Goal: Task Accomplishment & Management: Manage account settings

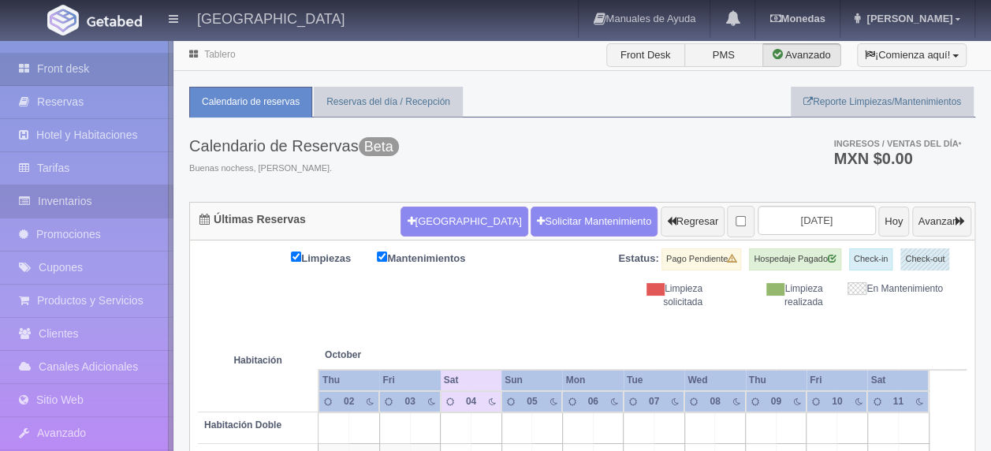
click at [129, 201] on link "Inventarios" at bounding box center [86, 201] width 173 height 32
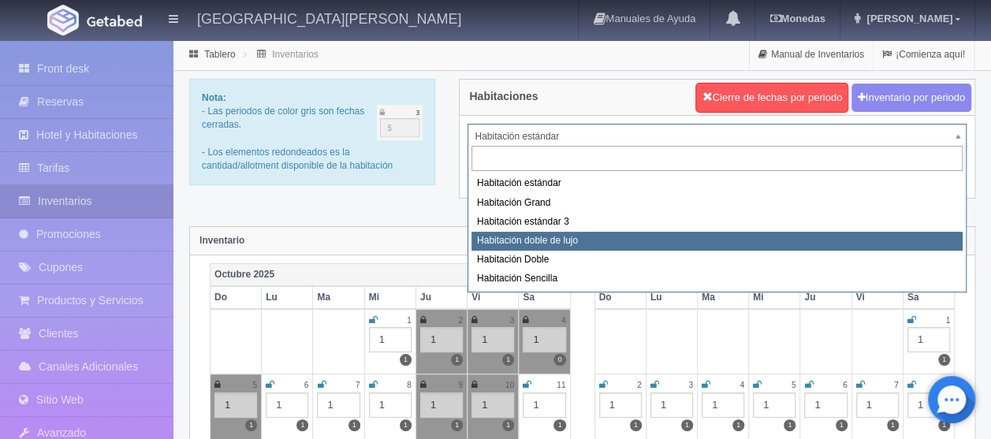
select select "2220"
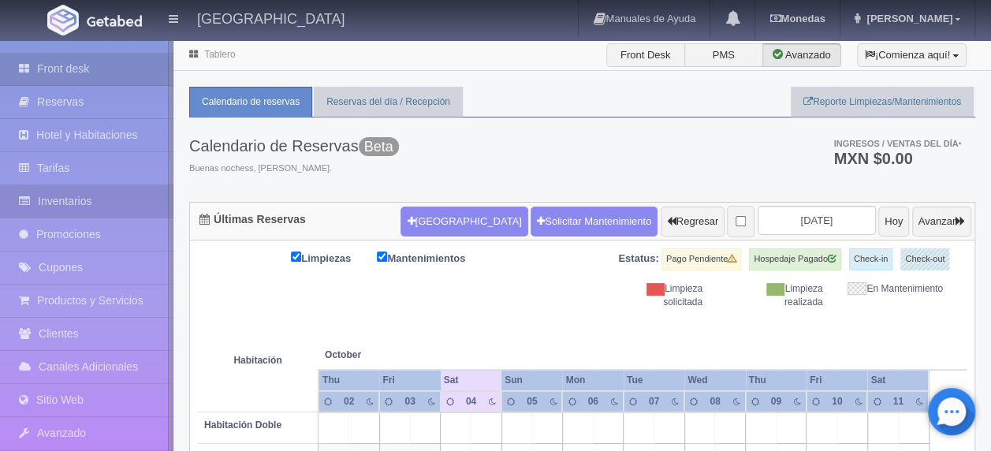
click at [114, 196] on link "Inventarios" at bounding box center [86, 201] width 173 height 32
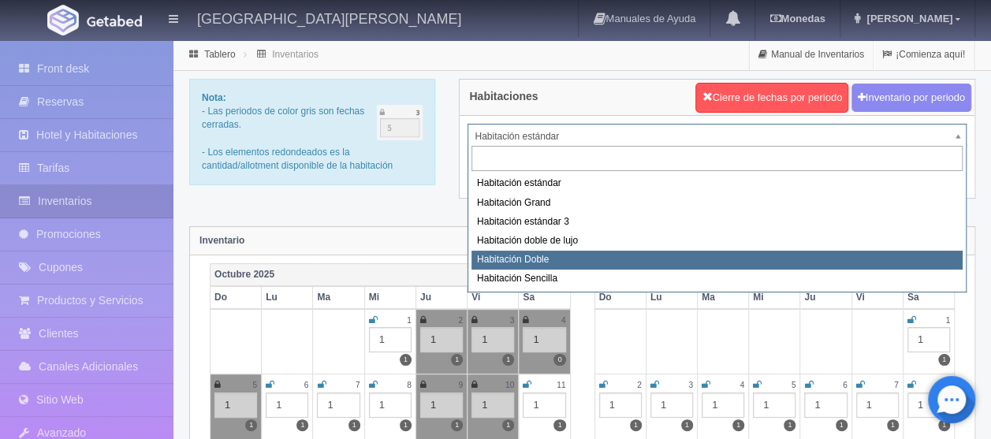
select select "2221"
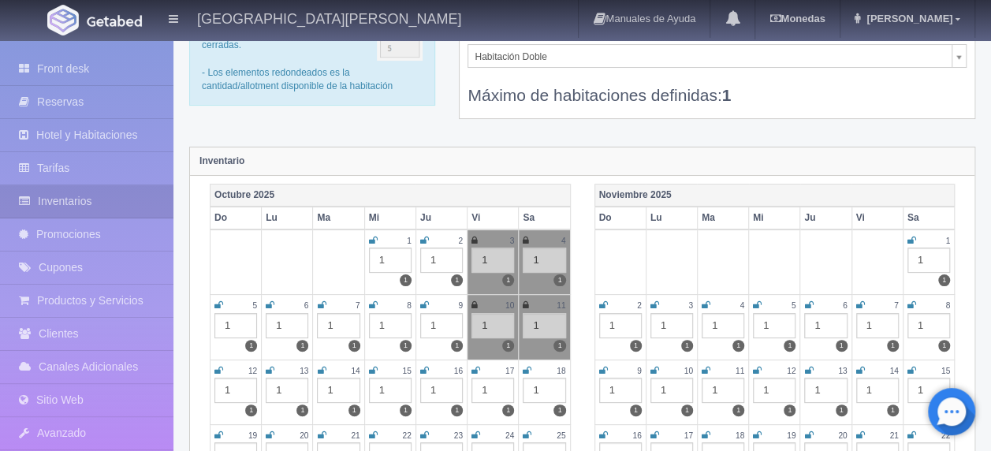
scroll to position [158, 0]
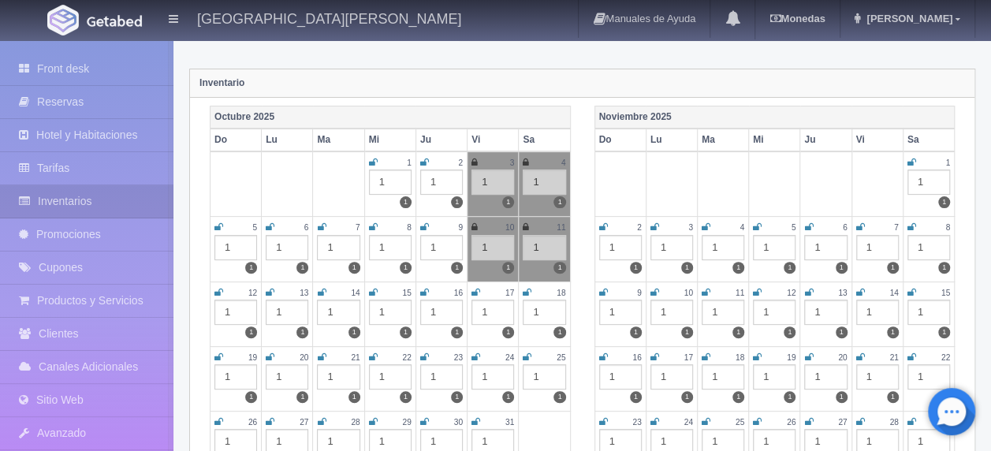
click at [221, 288] on icon at bounding box center [218, 292] width 9 height 9
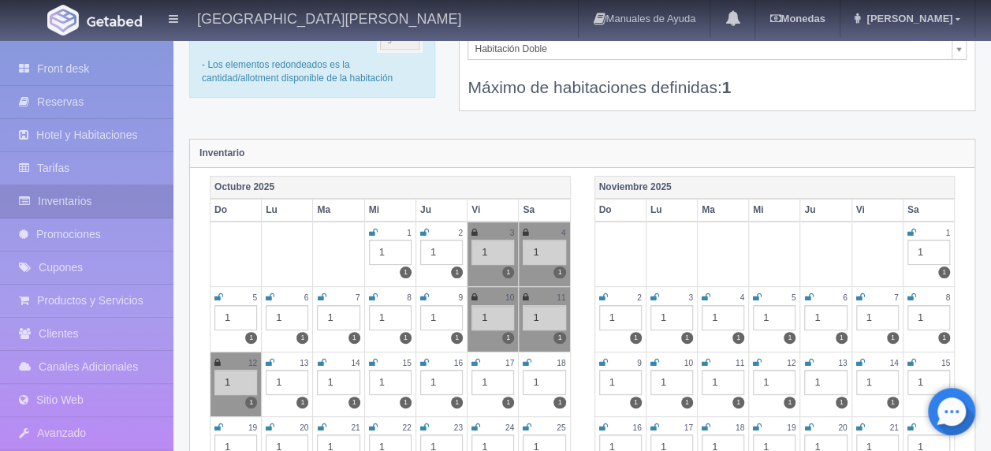
scroll to position [0, 0]
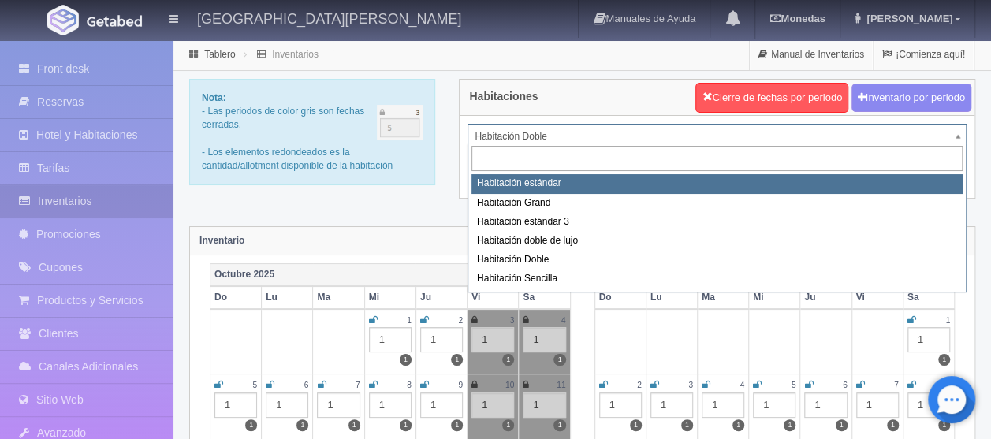
select select "2217"
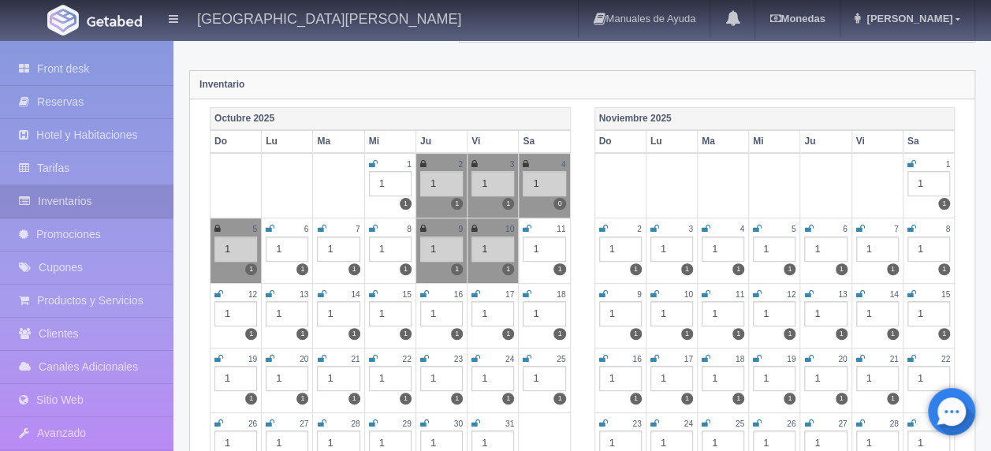
scroll to position [158, 0]
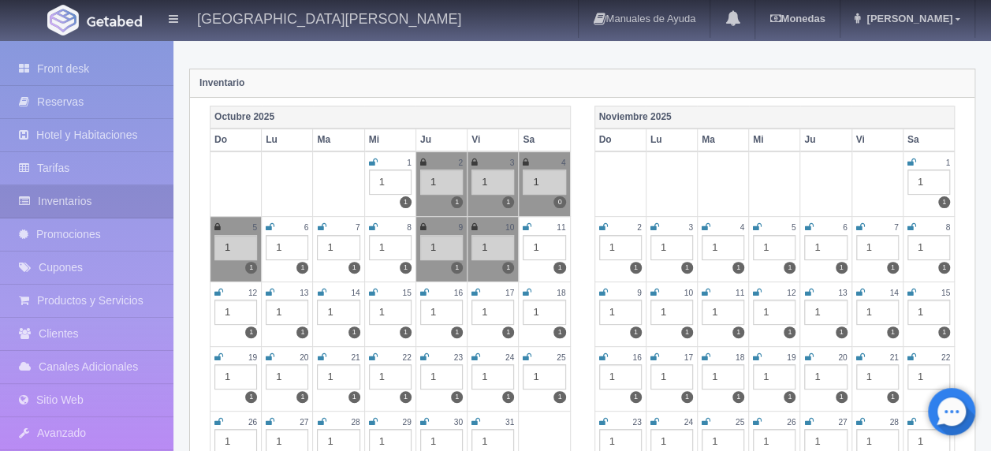
click at [479, 352] on icon at bounding box center [476, 356] width 9 height 9
click at [528, 352] on icon at bounding box center [527, 356] width 9 height 9
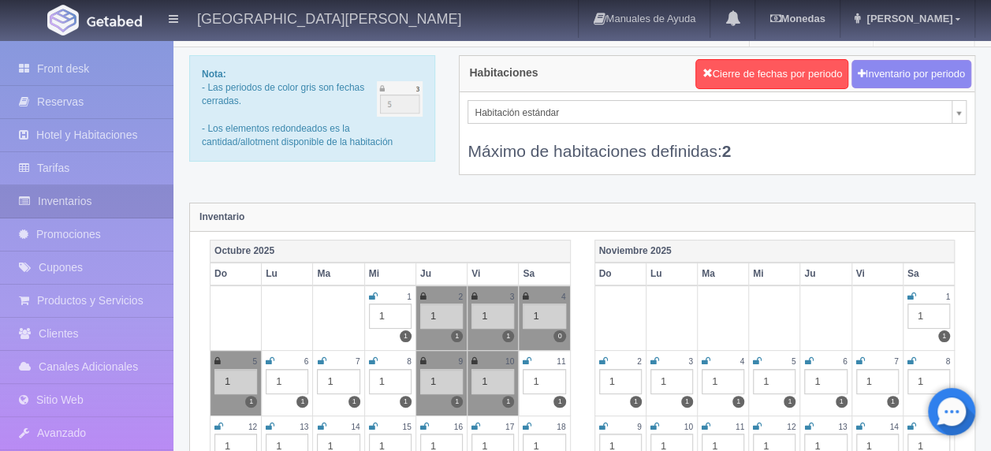
scroll to position [0, 0]
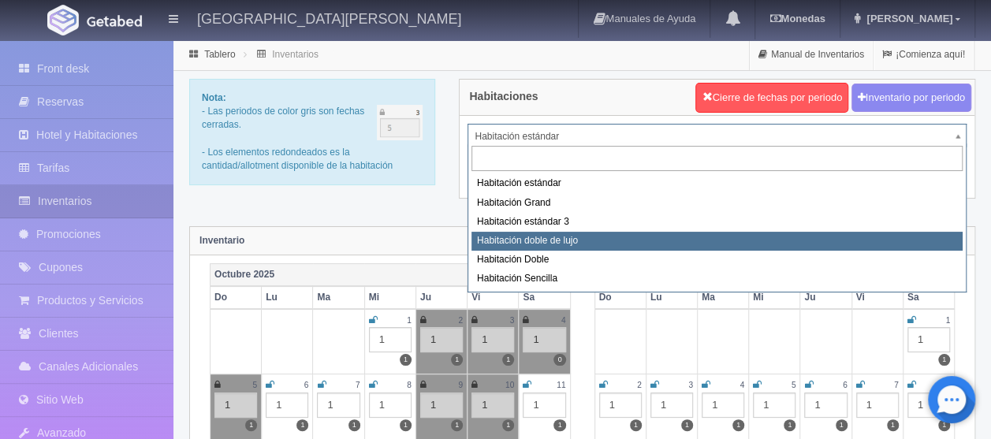
select select "2220"
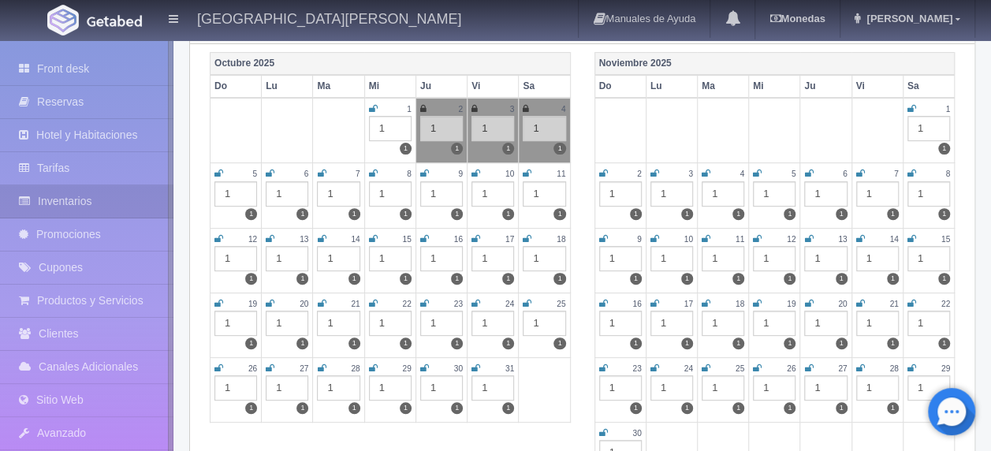
scroll to position [237, 0]
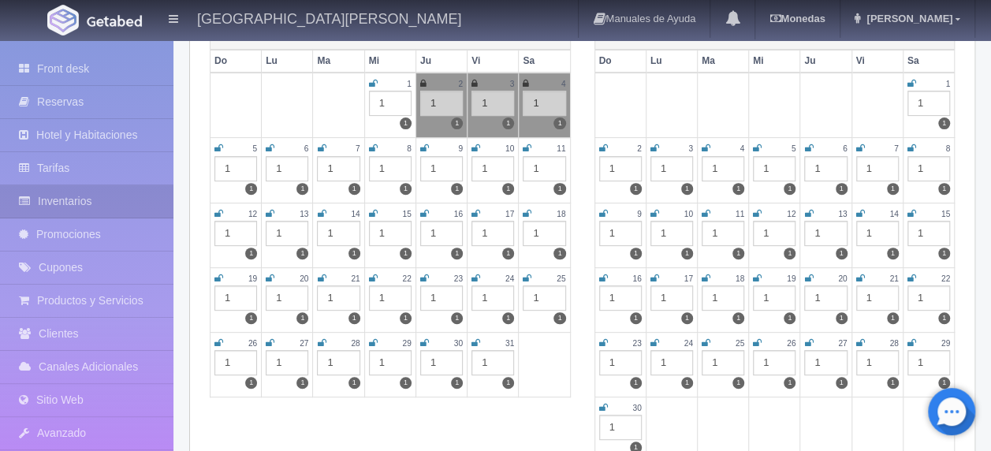
click at [473, 274] on icon at bounding box center [476, 278] width 9 height 9
click at [530, 274] on icon at bounding box center [527, 278] width 9 height 9
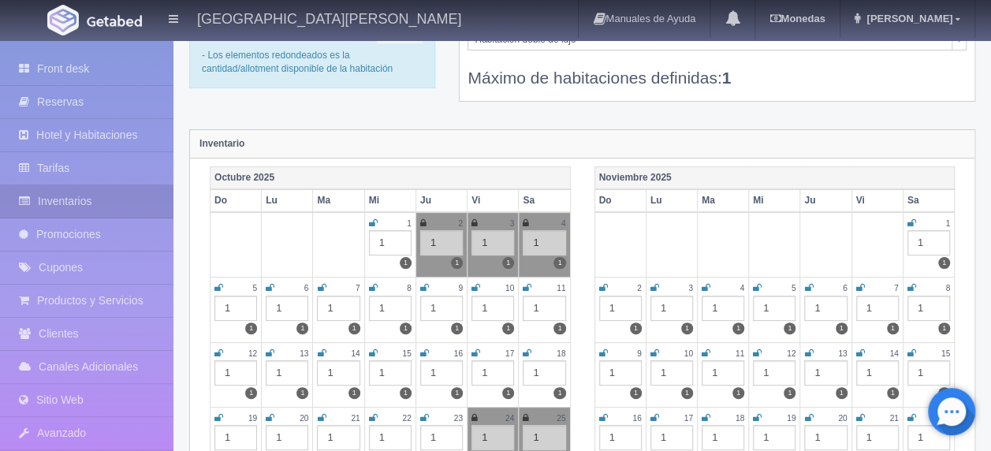
scroll to position [0, 0]
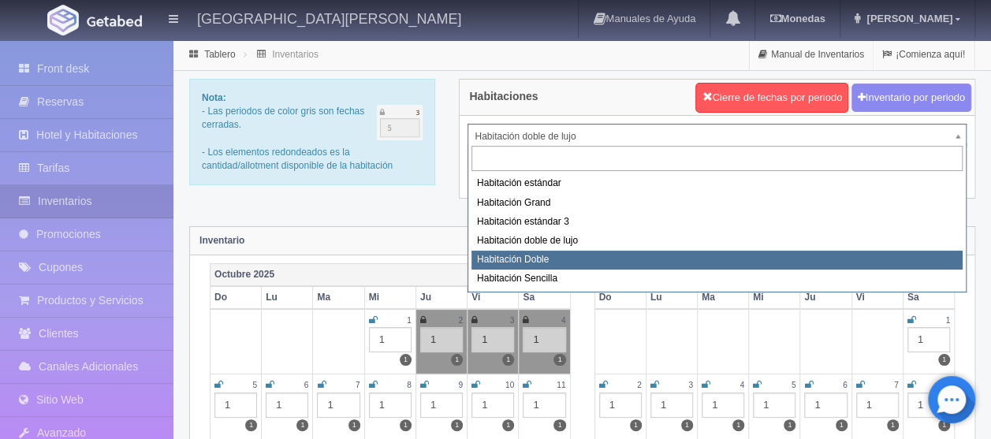
select select "2221"
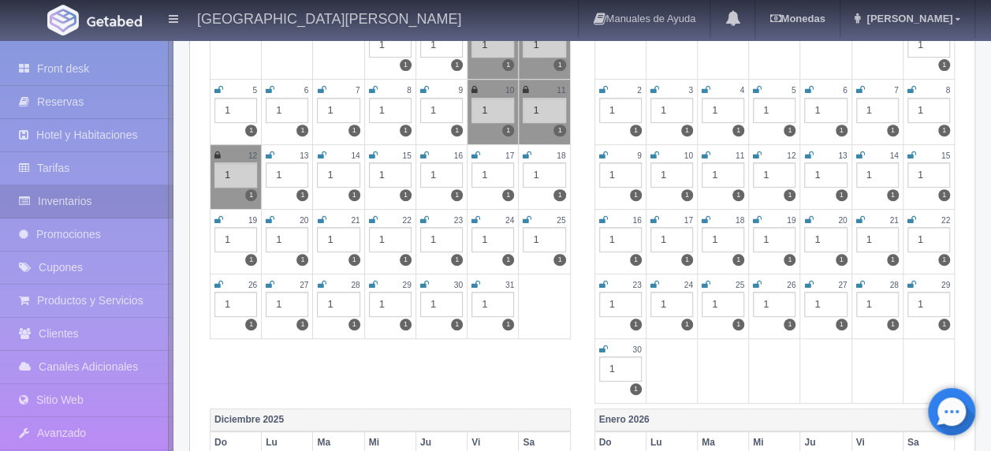
scroll to position [315, 0]
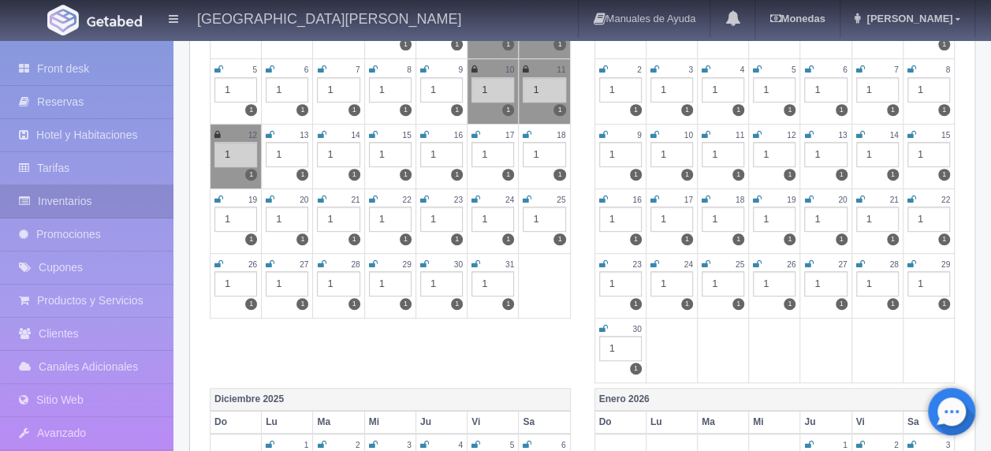
click at [475, 195] on icon at bounding box center [476, 199] width 9 height 9
click at [524, 195] on icon at bounding box center [527, 199] width 9 height 9
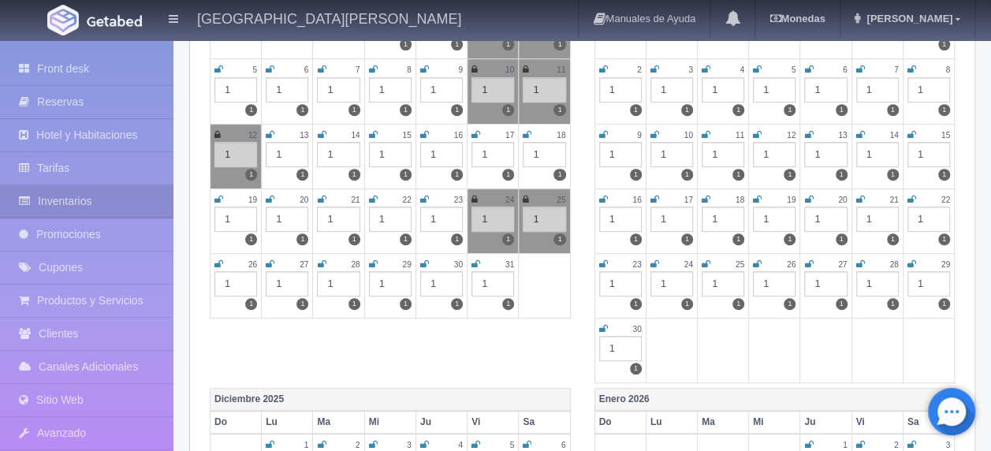
scroll to position [0, 0]
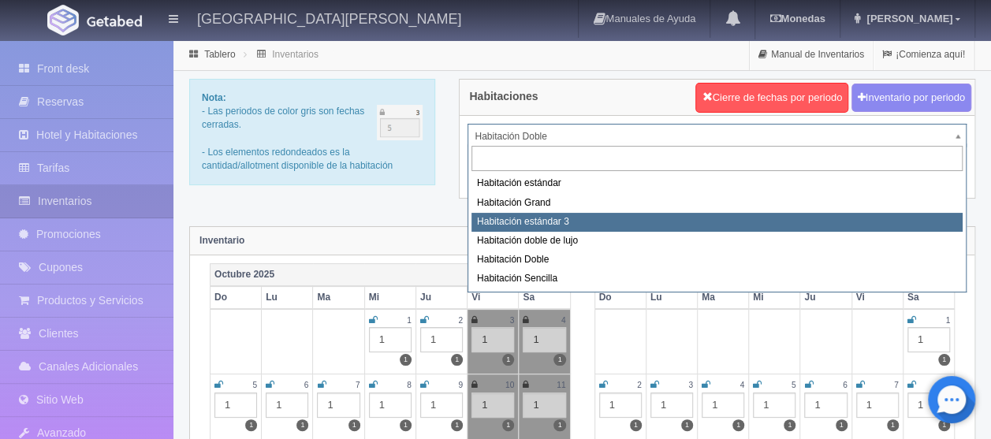
select select "2219"
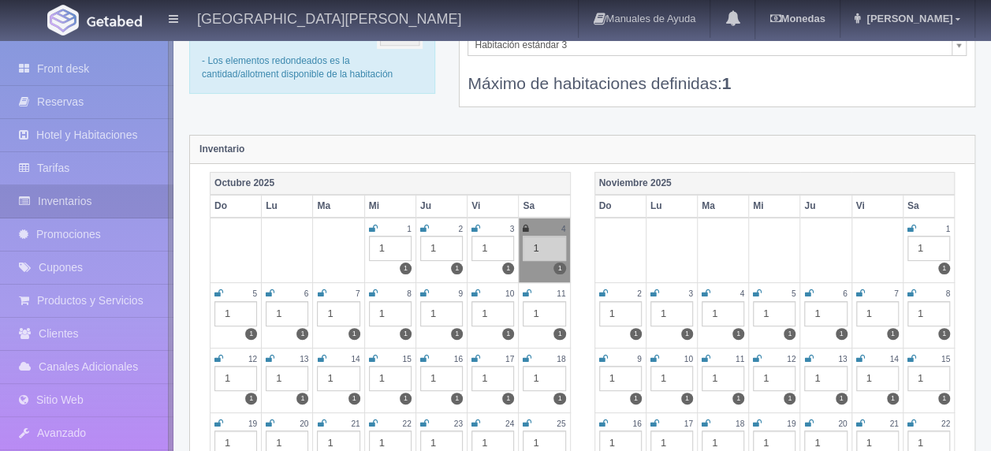
scroll to position [237, 0]
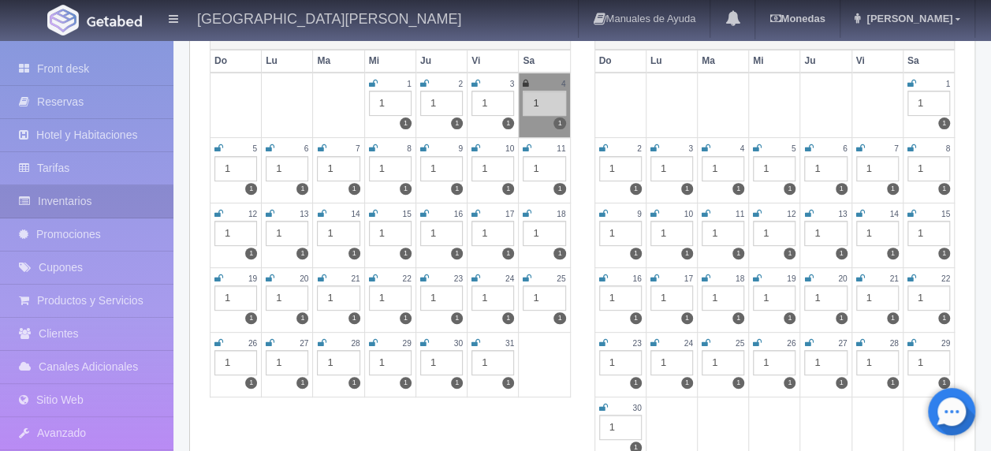
click at [475, 274] on icon at bounding box center [476, 278] width 9 height 9
click at [527, 274] on icon at bounding box center [527, 278] width 9 height 9
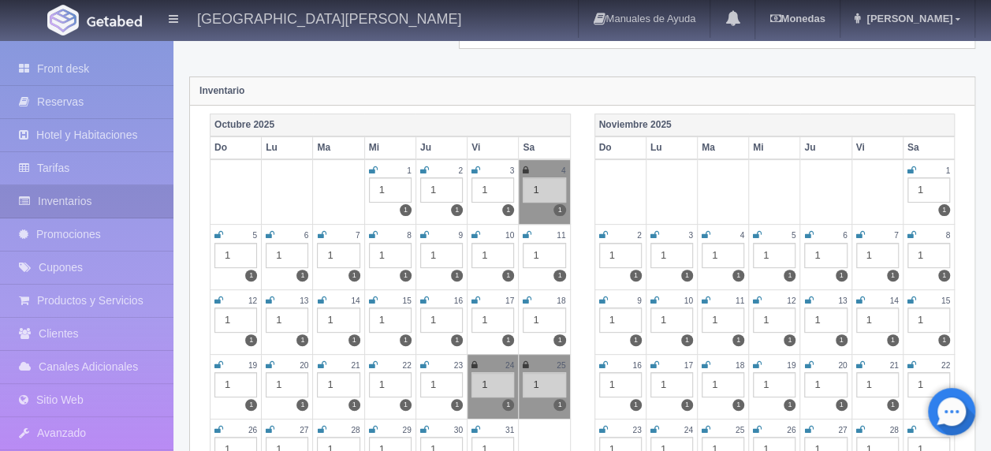
scroll to position [0, 0]
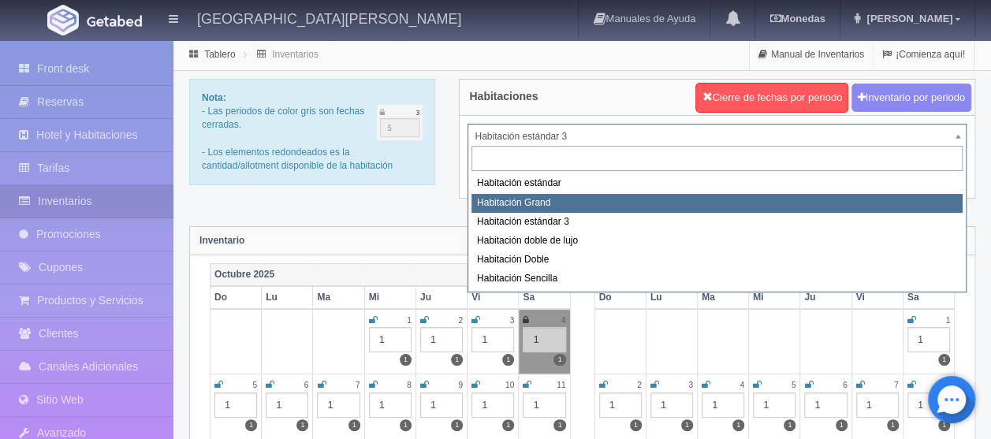
select select "2218"
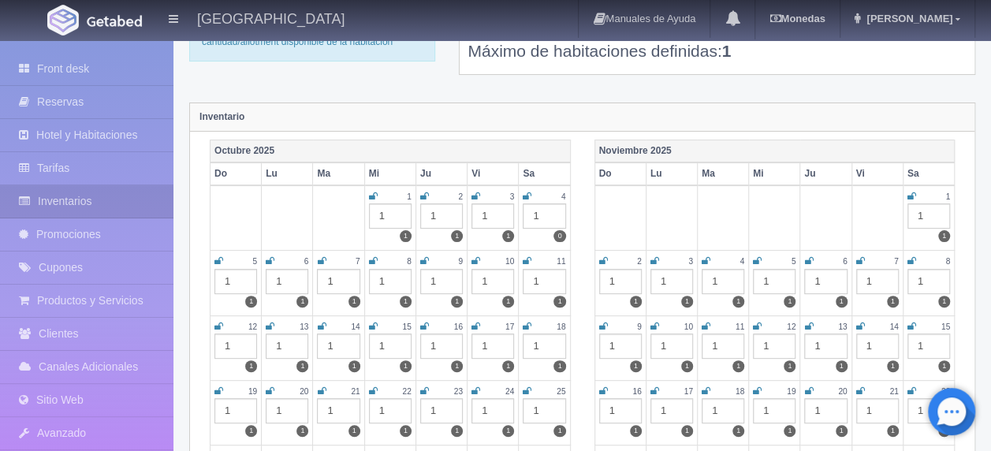
scroll to position [158, 0]
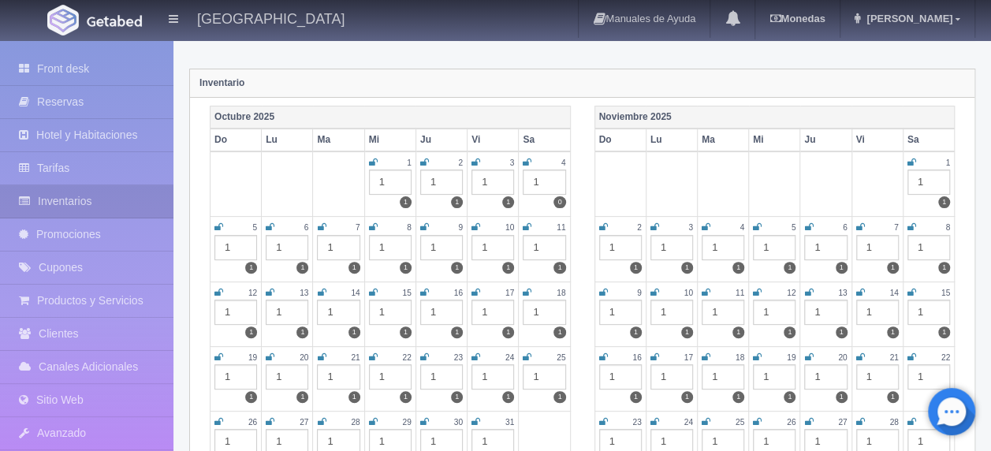
click at [476, 225] on icon at bounding box center [476, 226] width 9 height 9
click at [528, 226] on icon at bounding box center [527, 226] width 9 height 9
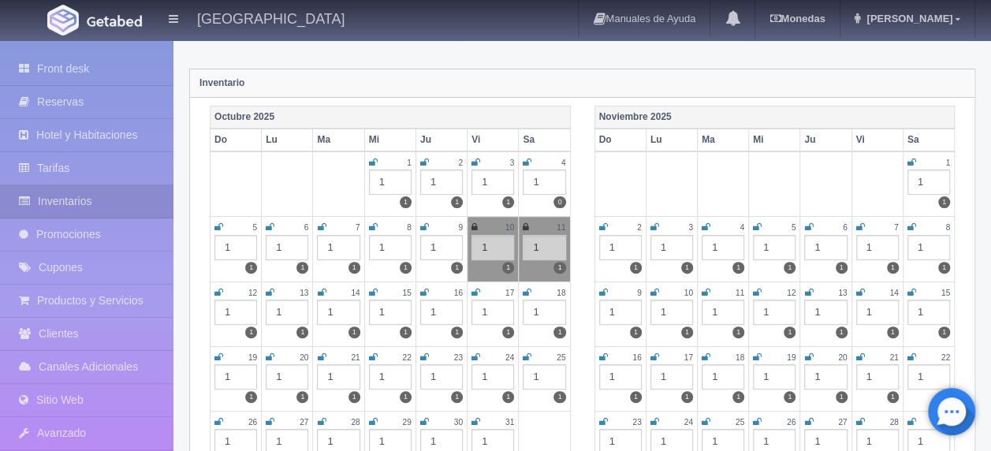
click at [525, 162] on icon at bounding box center [527, 162] width 9 height 9
click at [470, 161] on td "3 1 1" at bounding box center [493, 183] width 51 height 65
click at [423, 162] on icon at bounding box center [424, 162] width 9 height 9
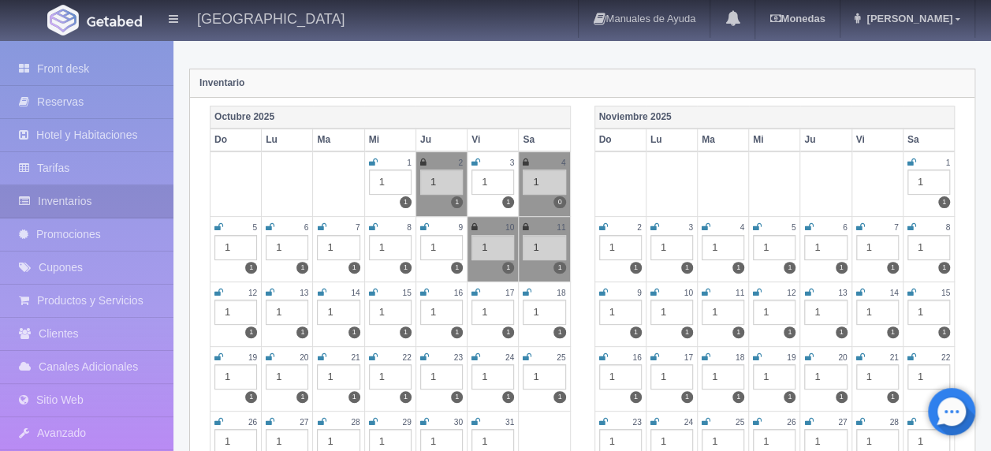
click at [369, 159] on icon at bounding box center [373, 162] width 9 height 9
click at [478, 158] on icon at bounding box center [476, 162] width 9 height 9
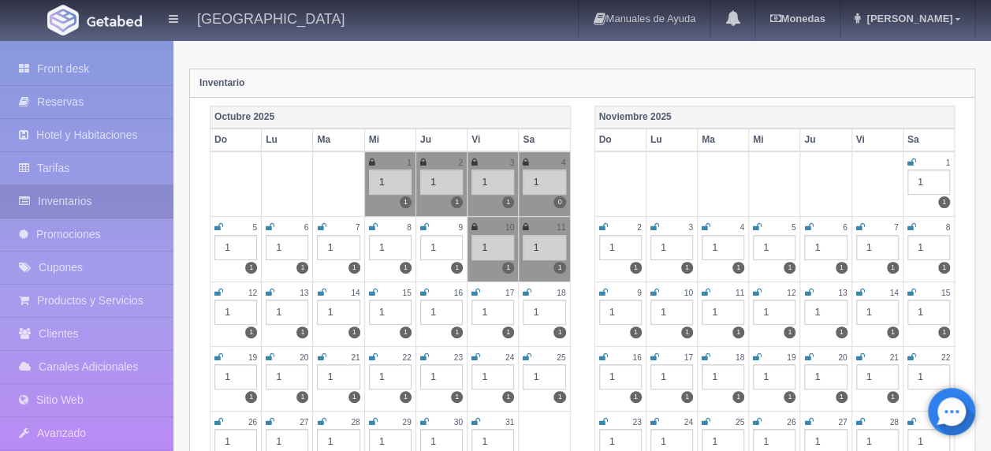
click at [425, 221] on link at bounding box center [424, 227] width 9 height 13
click at [370, 217] on td "8 1 1" at bounding box center [389, 249] width 51 height 65
click at [373, 224] on icon at bounding box center [373, 226] width 9 height 9
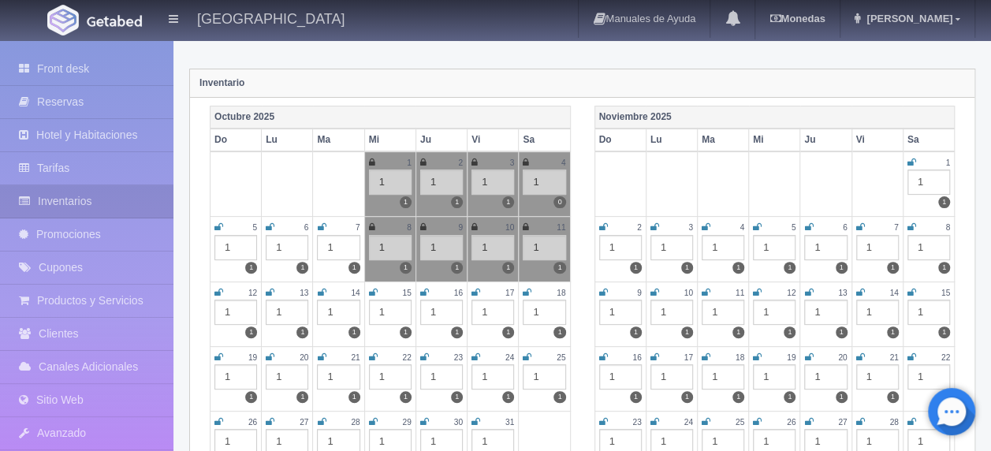
click at [322, 226] on icon at bounding box center [321, 226] width 9 height 9
click at [271, 229] on icon at bounding box center [270, 226] width 9 height 9
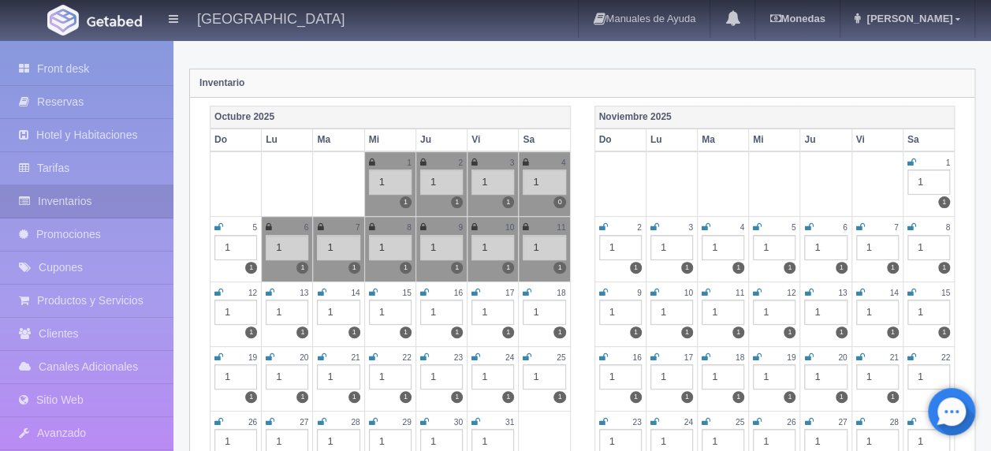
click at [221, 225] on icon at bounding box center [218, 226] width 9 height 9
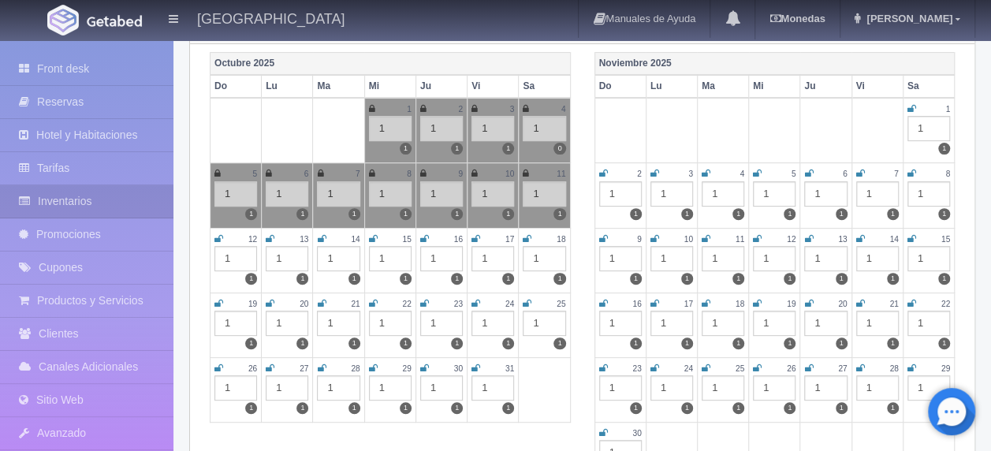
scroll to position [237, 0]
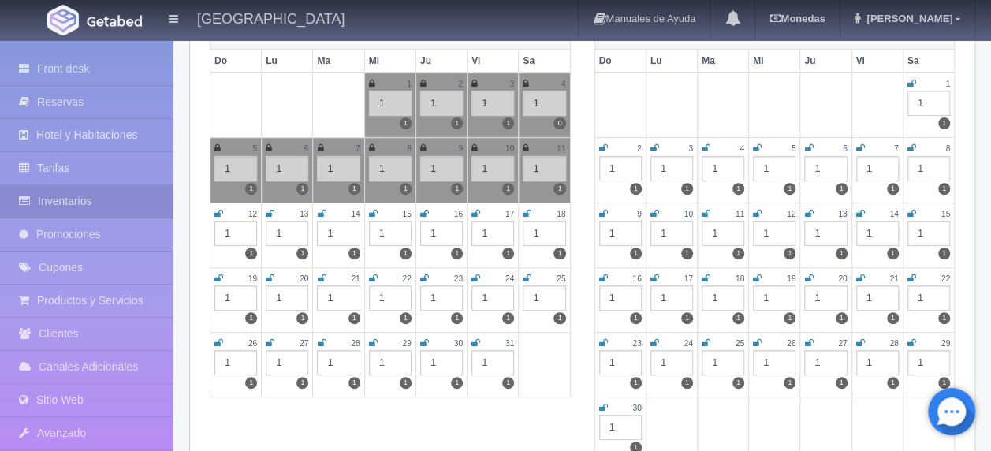
click at [218, 210] on icon at bounding box center [218, 213] width 9 height 9
click at [268, 210] on icon at bounding box center [270, 213] width 9 height 9
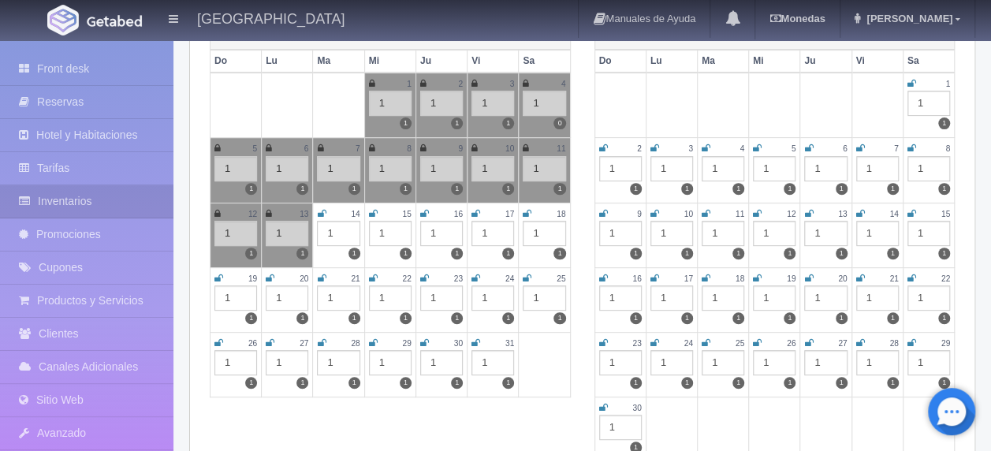
click at [319, 211] on icon at bounding box center [321, 213] width 9 height 9
click at [374, 207] on link at bounding box center [373, 213] width 9 height 13
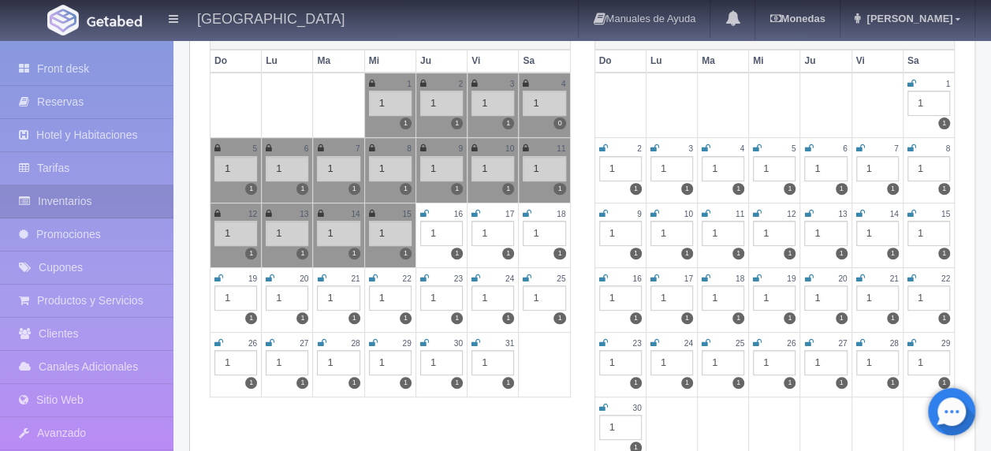
click at [426, 210] on icon at bounding box center [424, 213] width 9 height 9
click at [472, 211] on icon at bounding box center [476, 213] width 9 height 9
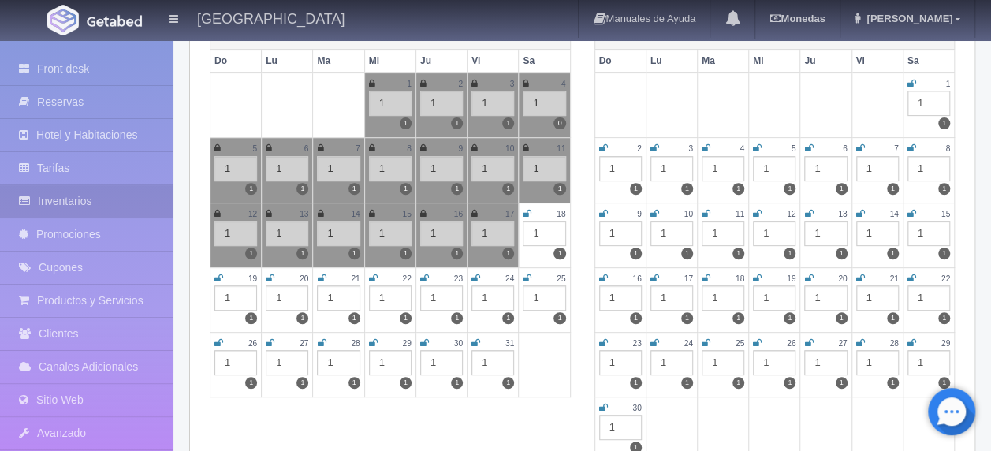
click at [530, 210] on icon at bounding box center [527, 213] width 9 height 9
click at [474, 274] on icon at bounding box center [476, 278] width 9 height 9
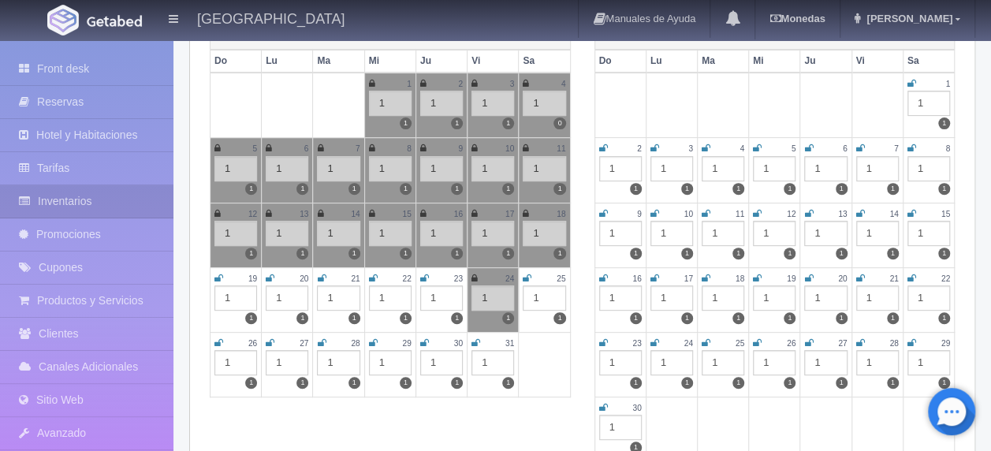
click at [524, 274] on icon at bounding box center [527, 278] width 9 height 9
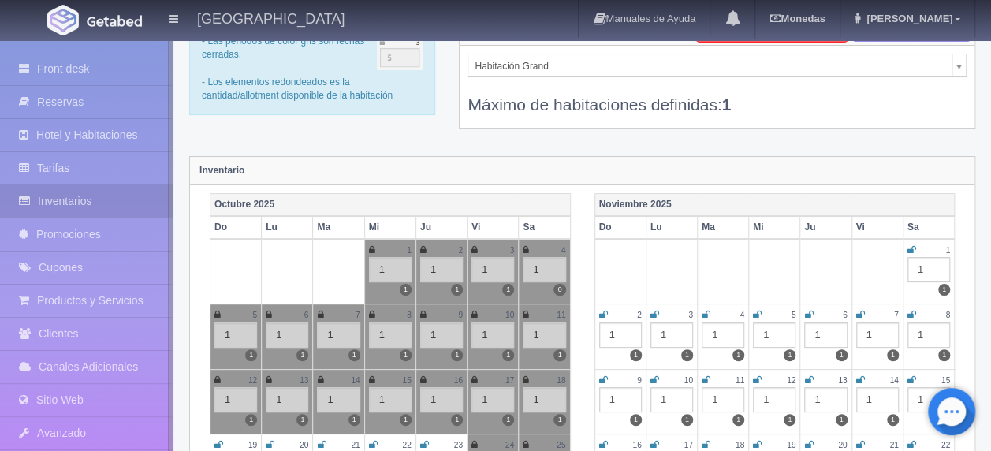
scroll to position [0, 0]
